Goal: Task Accomplishment & Management: Manage account settings

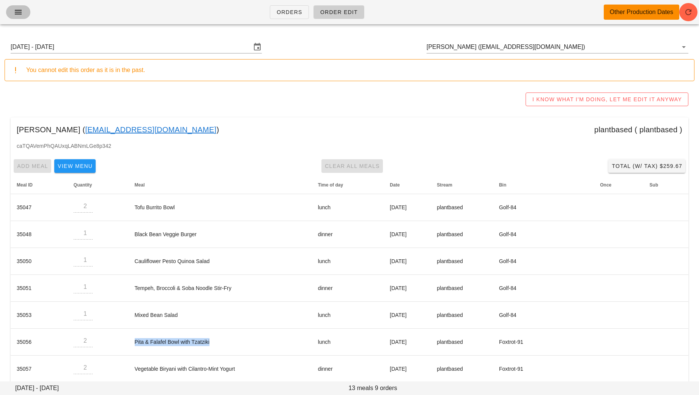
click at [21, 14] on icon "button" at bounding box center [18, 12] width 9 height 9
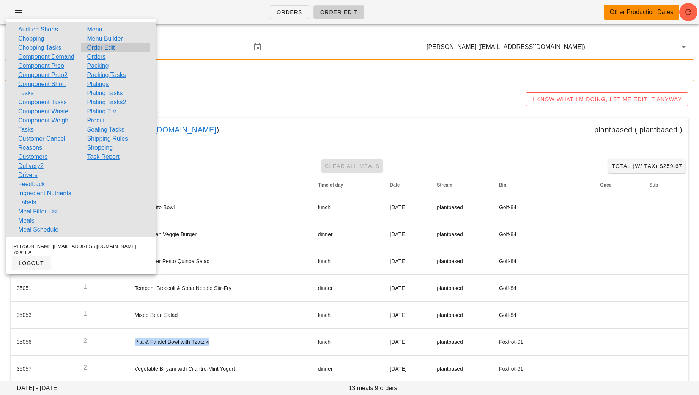
click at [118, 44] on div "Order Edit" at bounding box center [115, 47] width 69 height 9
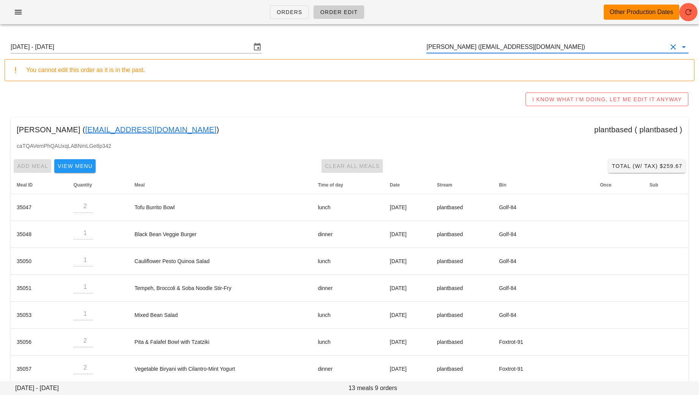
drag, startPoint x: 556, startPoint y: 51, endPoint x: 405, endPoint y: 50, distance: 151.4
click at [405, 50] on div "Sunday August 10 - Saturday August 16 Ainsley Rouse (Ainsleyrbrown@gmail.com)" at bounding box center [350, 47] width 690 height 24
click at [565, 48] on input "Ainsley Rouse (Ainsleyrbrown@gmail.com)" at bounding box center [547, 47] width 241 height 12
paste input "sunnyeverhart1@icloud.com"
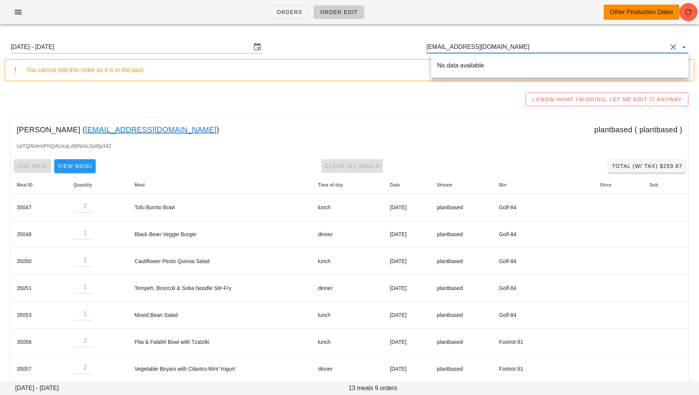
type input "sunnyeverhart1@icloud.com"
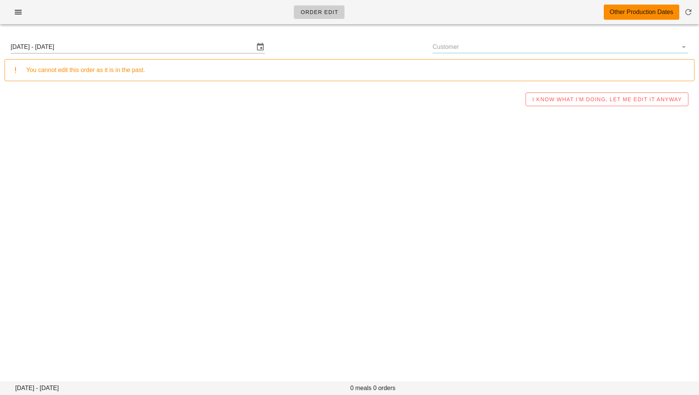
click at [480, 52] on input "Customer" at bounding box center [555, 47] width 244 height 12
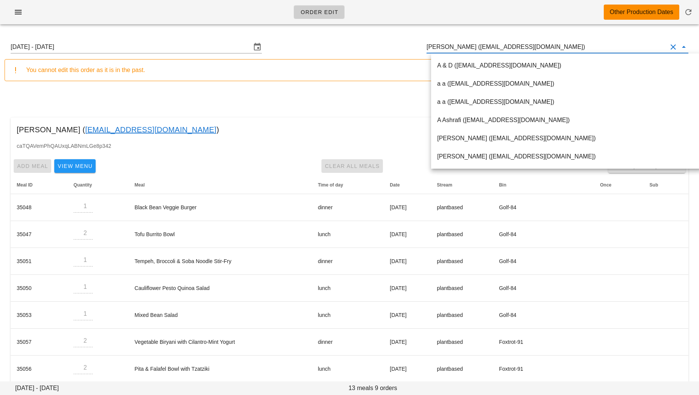
paste input "sunnyeverhart1@icloud.com"
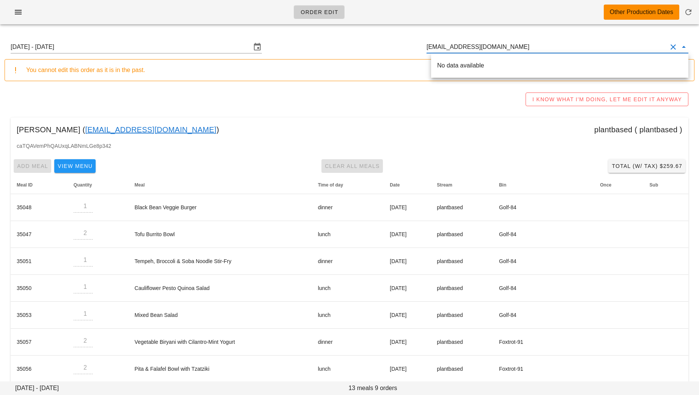
drag, startPoint x: 522, startPoint y: 48, endPoint x: 469, endPoint y: 47, distance: 52.4
click at [469, 47] on input "sunnyeverhart1@icloud.com" at bounding box center [547, 47] width 241 height 12
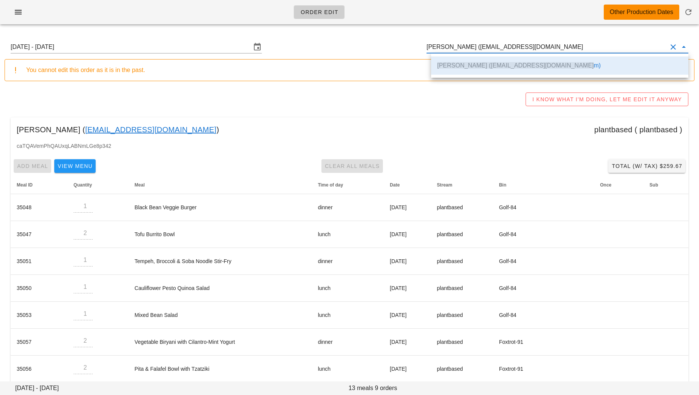
drag, startPoint x: 554, startPoint y: 51, endPoint x: 427, endPoint y: 49, distance: 127.5
click at [427, 49] on div "Sunday August 10 - Saturday August 16 Ainsley Rouse (Ainsleyrbrown@gmail.co" at bounding box center [350, 47] width 690 height 24
paste input "sunnyeverhart1@icloud.com"
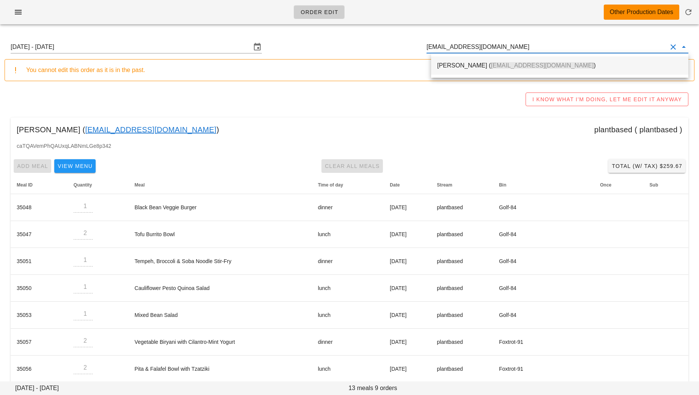
click at [447, 58] on div "Sunny Yerra ( sunnyeverhart1@icloud.com )" at bounding box center [559, 65] width 245 height 16
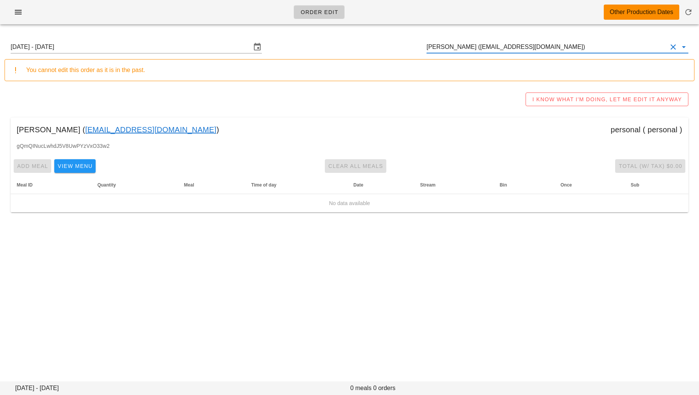
type input "Sunny Yerra (sunnyeverhart1@icloud.com)"
click at [141, 129] on link "sunnyeverhart1@icloud.com" at bounding box center [150, 130] width 131 height 12
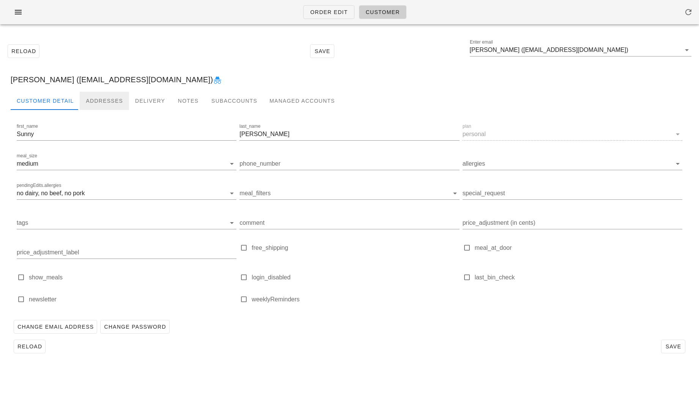
click at [102, 101] on div "Addresses" at bounding box center [104, 101] width 49 height 18
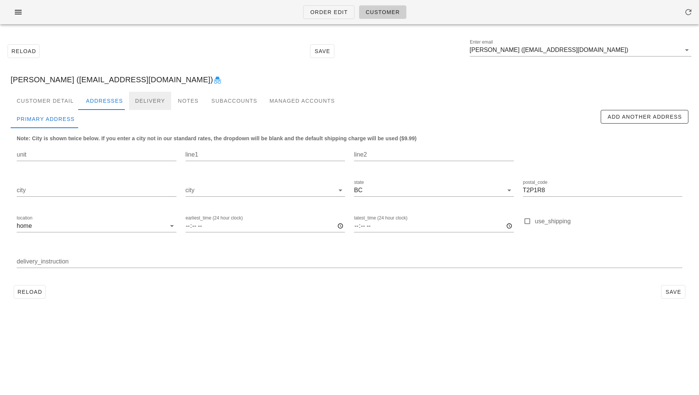
click at [151, 100] on div "Delivery" at bounding box center [150, 101] width 42 height 18
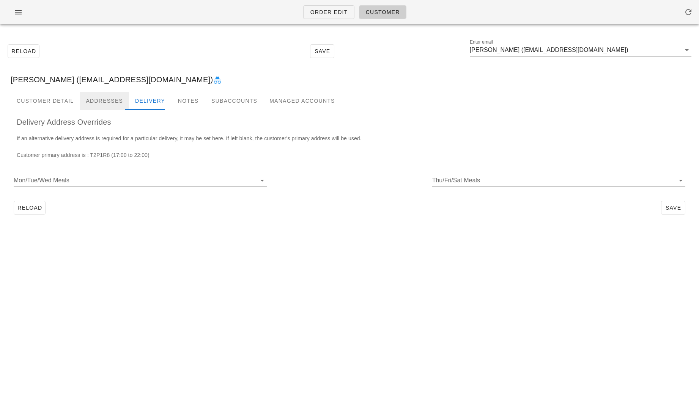
click at [104, 96] on div "Addresses" at bounding box center [104, 101] width 49 height 18
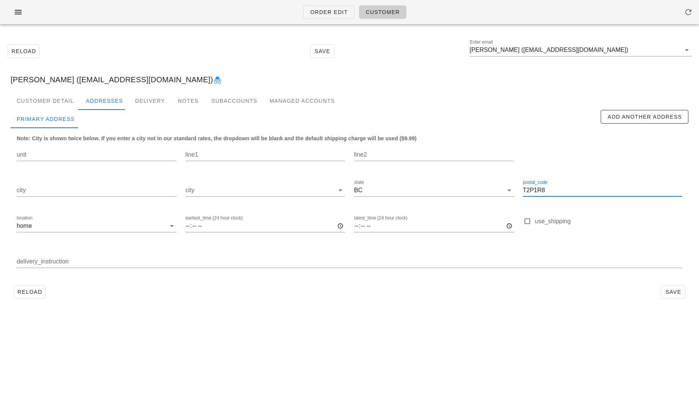
drag, startPoint x: 546, startPoint y: 191, endPoint x: 518, endPoint y: 191, distance: 27.7
click at [518, 191] on div "postal_code T2P1R8" at bounding box center [602, 192] width 169 height 36
